Goal: Navigation & Orientation: Find specific page/section

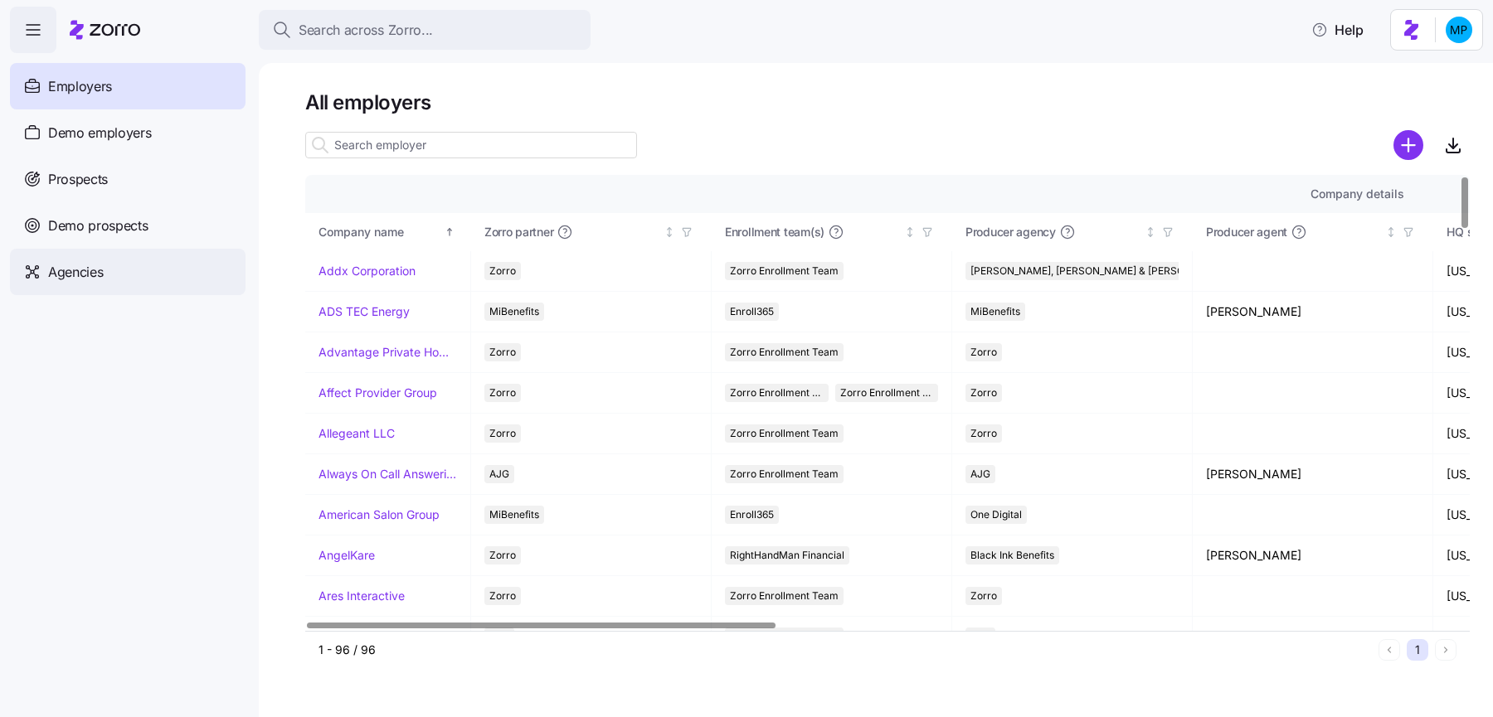
click at [91, 276] on span "Agencies" at bounding box center [75, 272] width 55 height 21
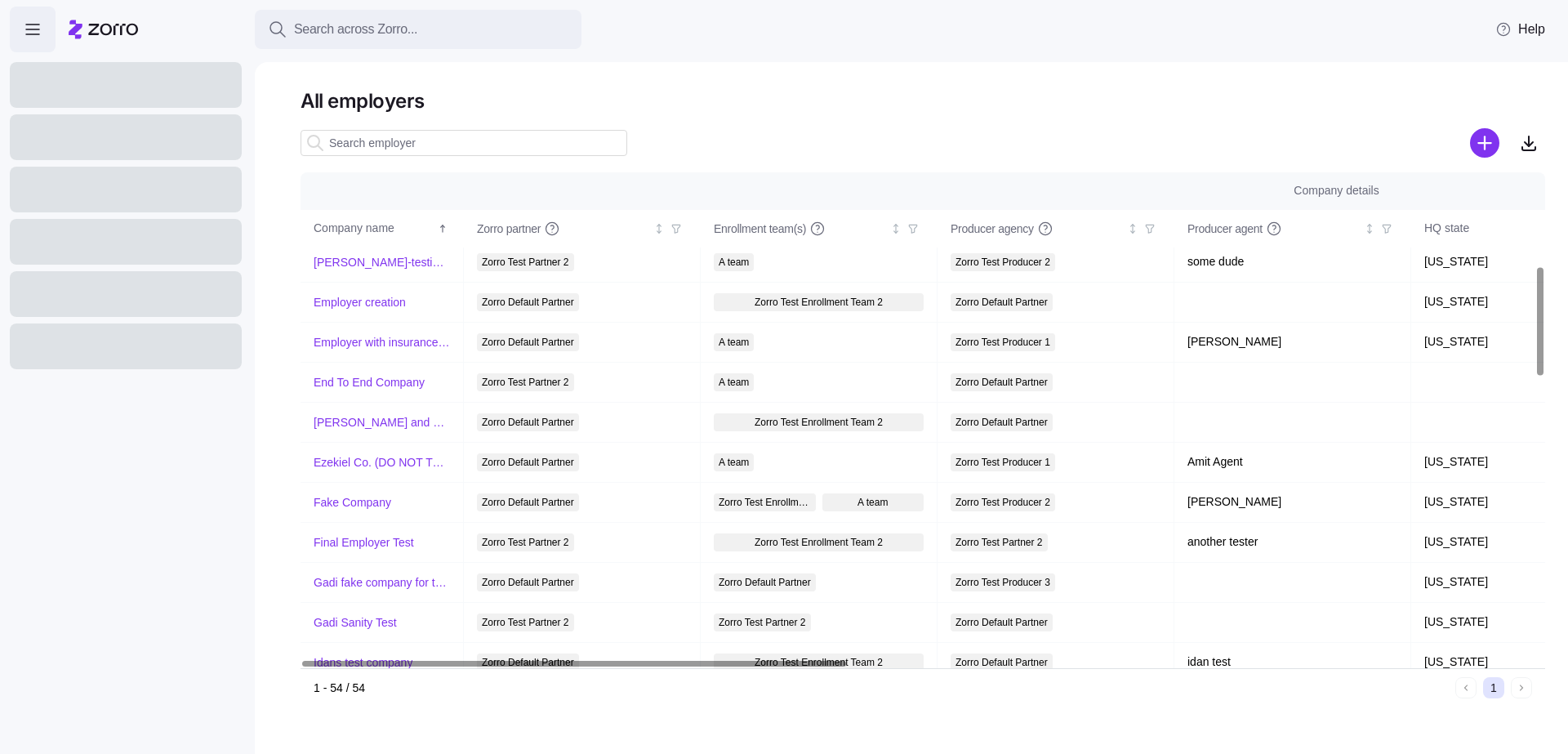
scroll to position [575, 0]
